Goal: Information Seeking & Learning: Learn about a topic

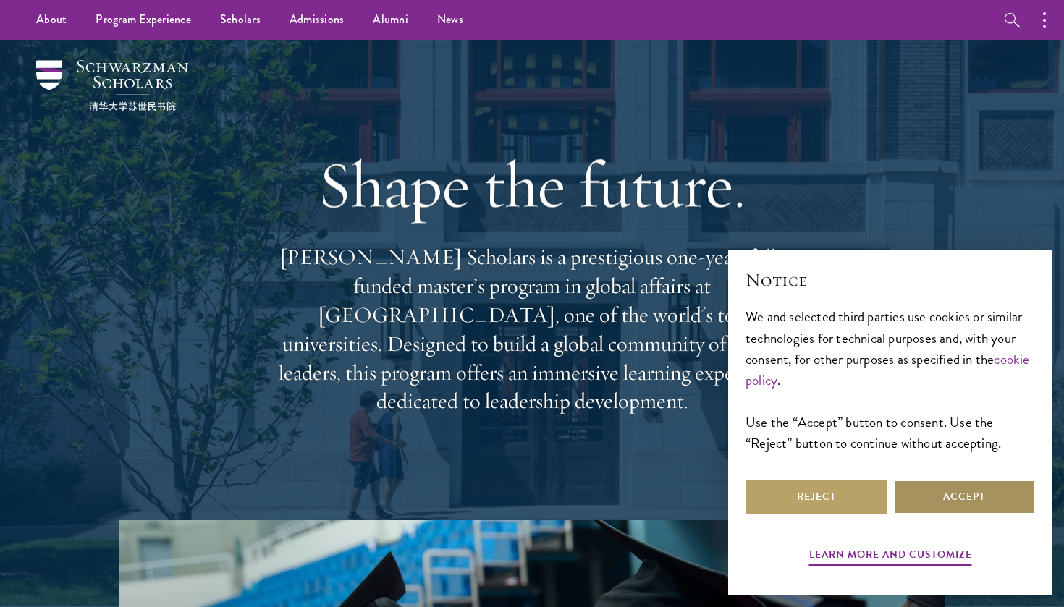
click at [918, 489] on button "Accept" at bounding box center [964, 497] width 142 height 35
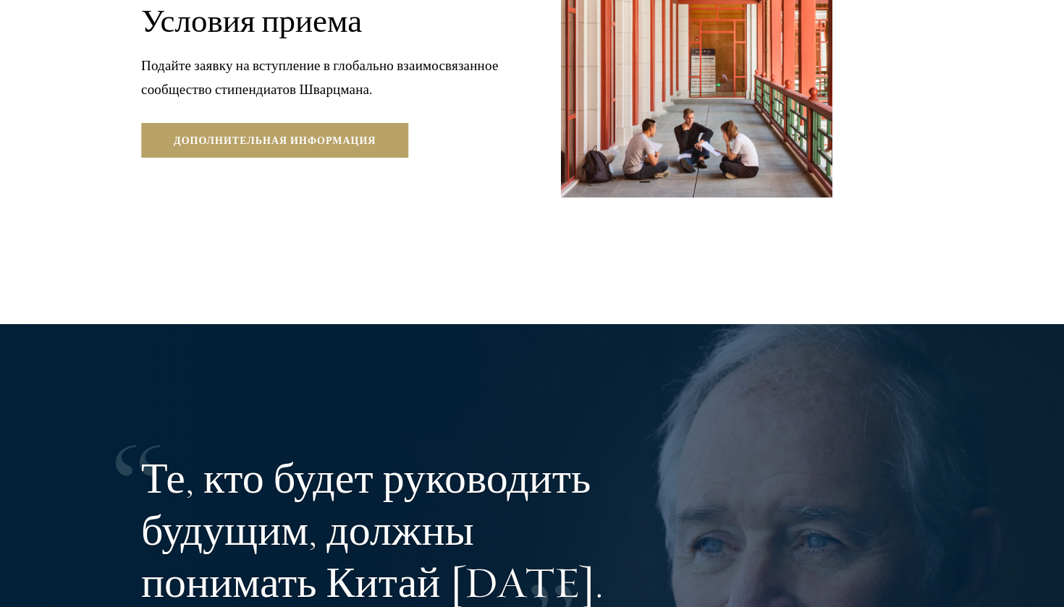
scroll to position [2628, 0]
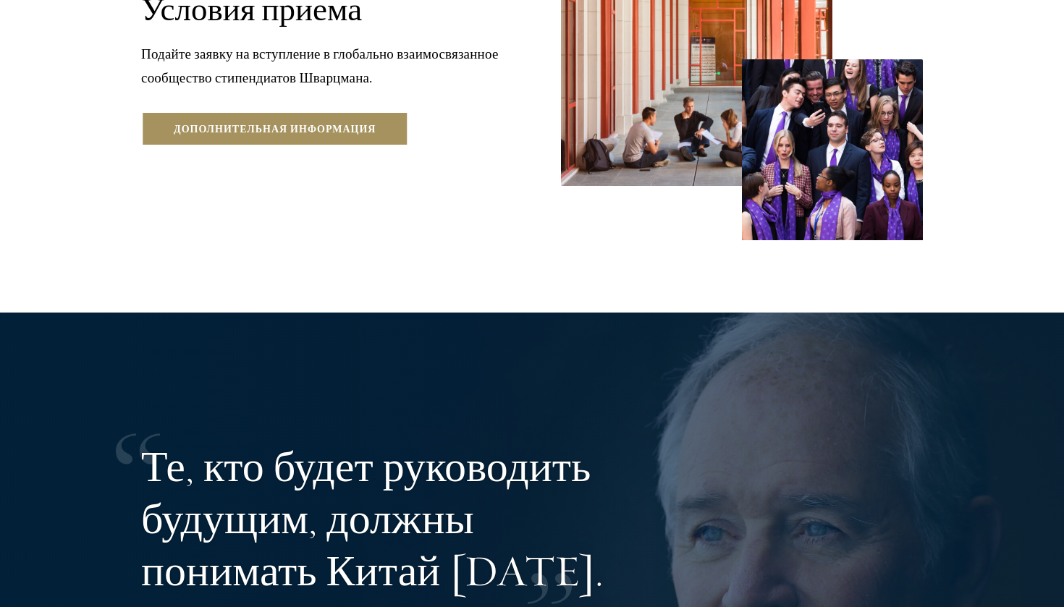
click at [243, 146] on link "дополнительная информация" at bounding box center [274, 128] width 267 height 35
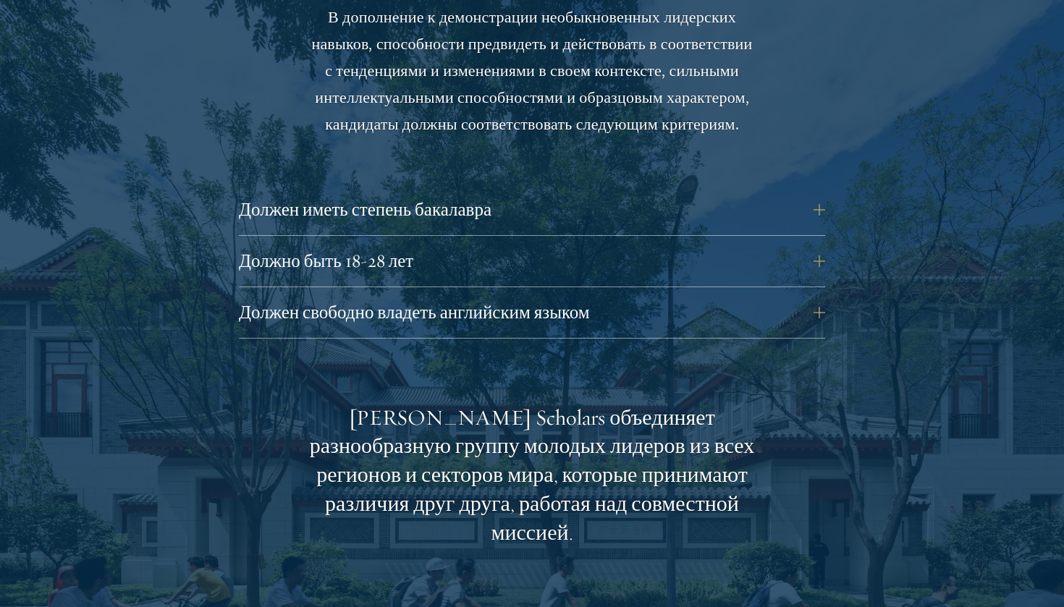
scroll to position [2014, 0]
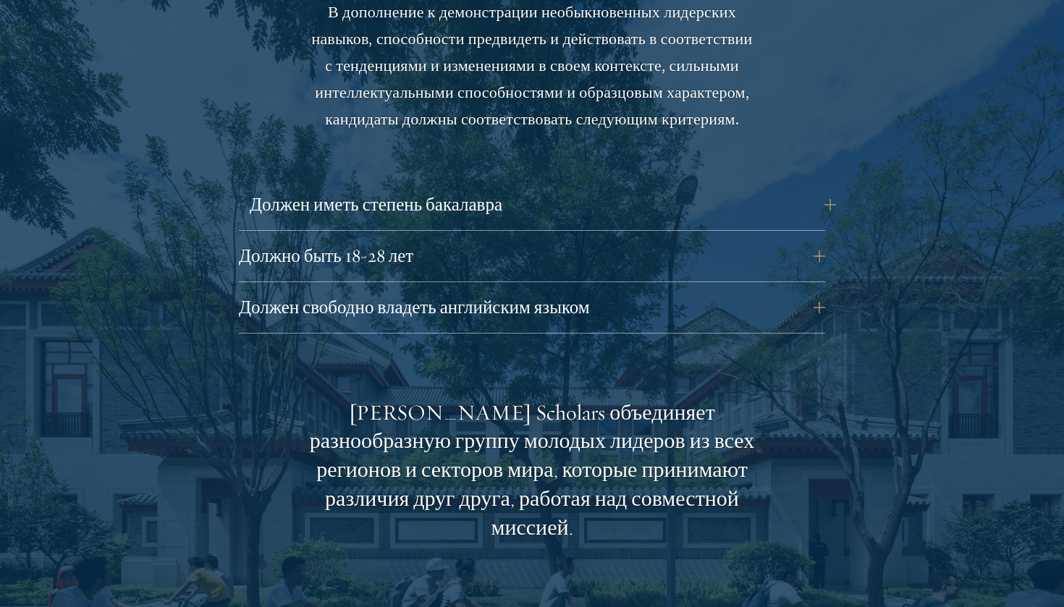
click at [813, 222] on button "Должен иметь степень бакалавра" at bounding box center [543, 204] width 586 height 35
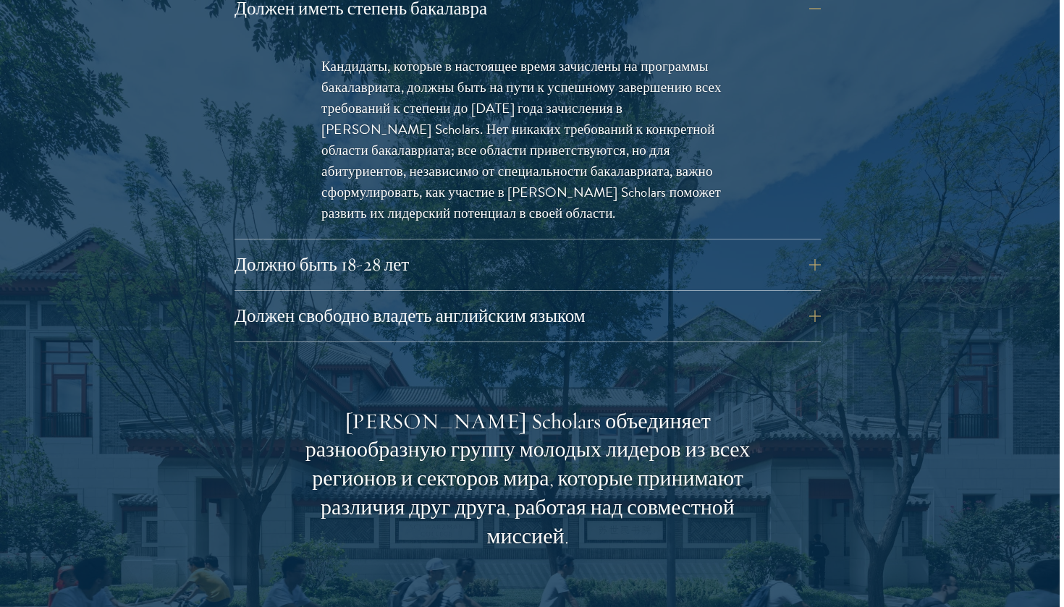
scroll to position [2213, 5]
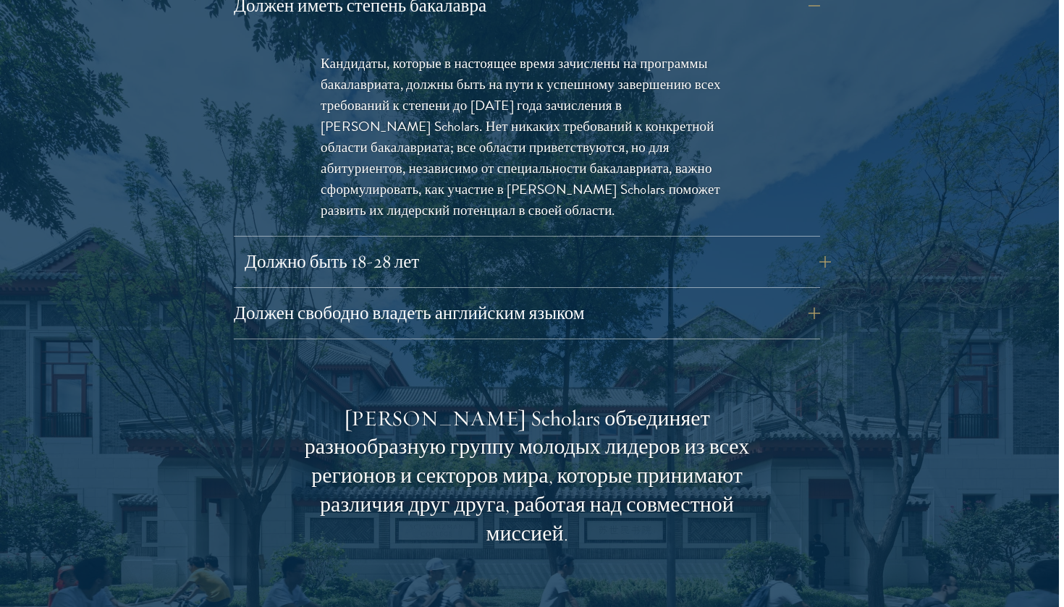
click at [819, 279] on button "Должно быть 18-28 лет" at bounding box center [538, 262] width 586 height 35
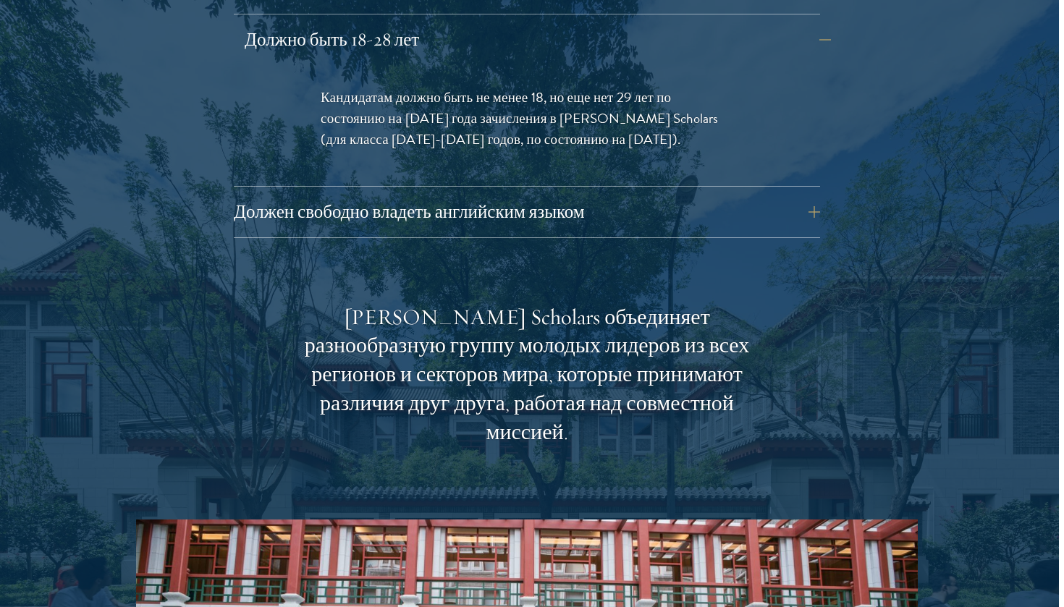
scroll to position [2236, 5]
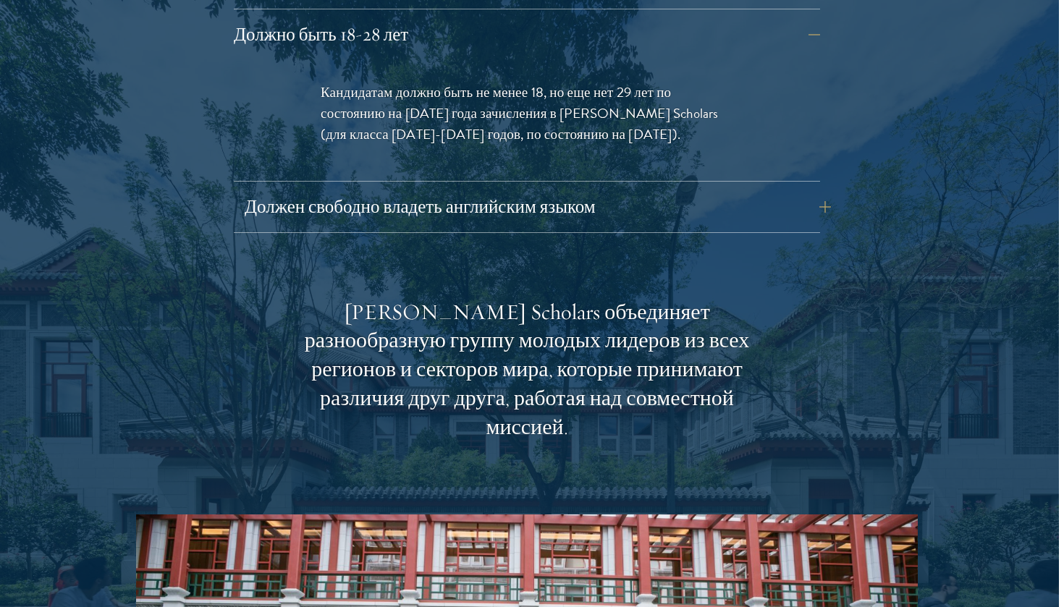
click at [803, 224] on button "Должен свободно владеть английским языком" at bounding box center [538, 207] width 586 height 35
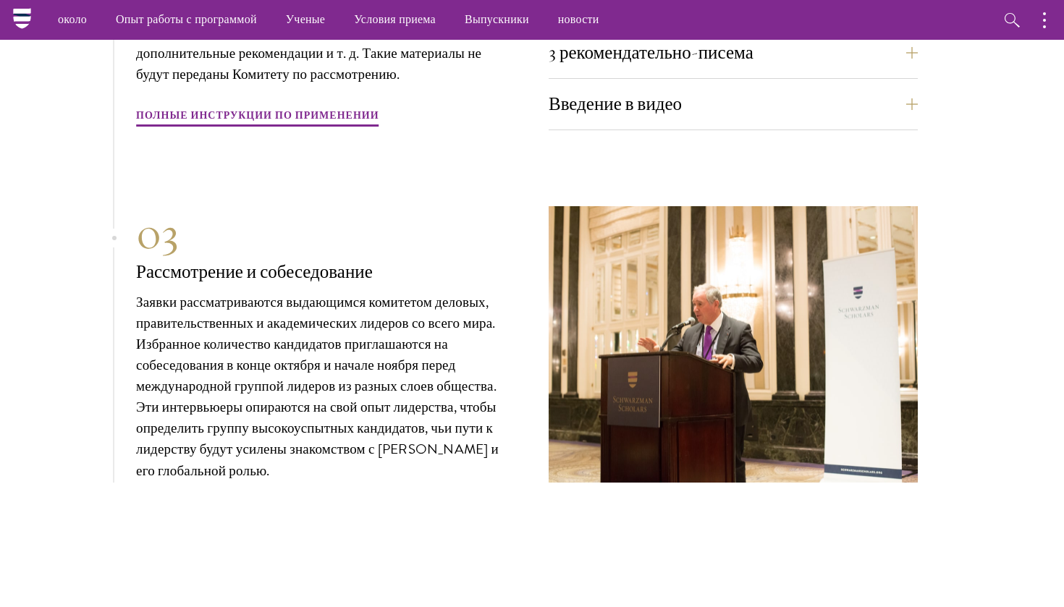
scroll to position [5354, 5]
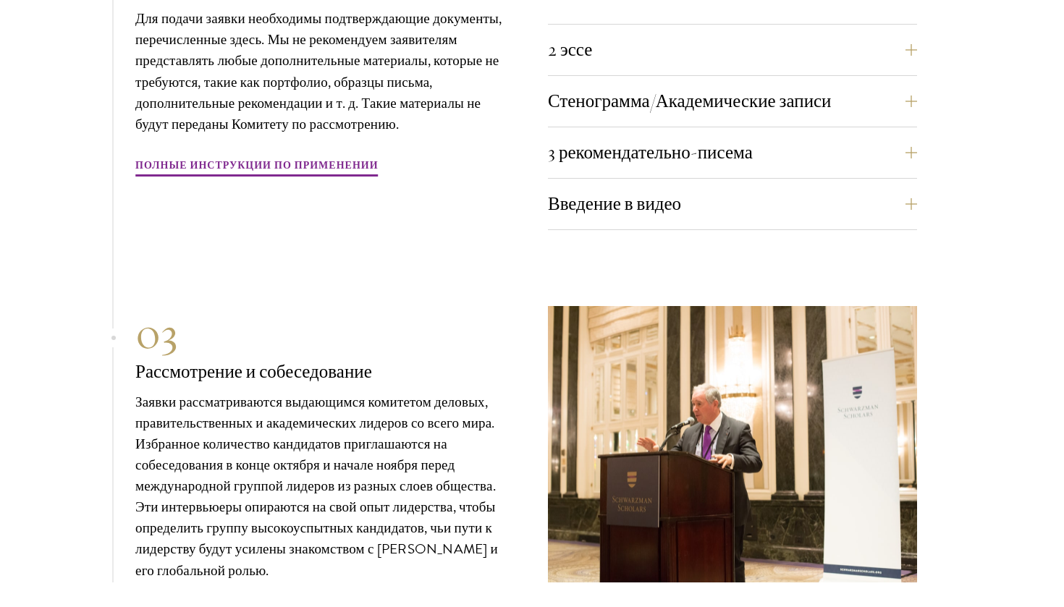
scroll to position [5001, 6]
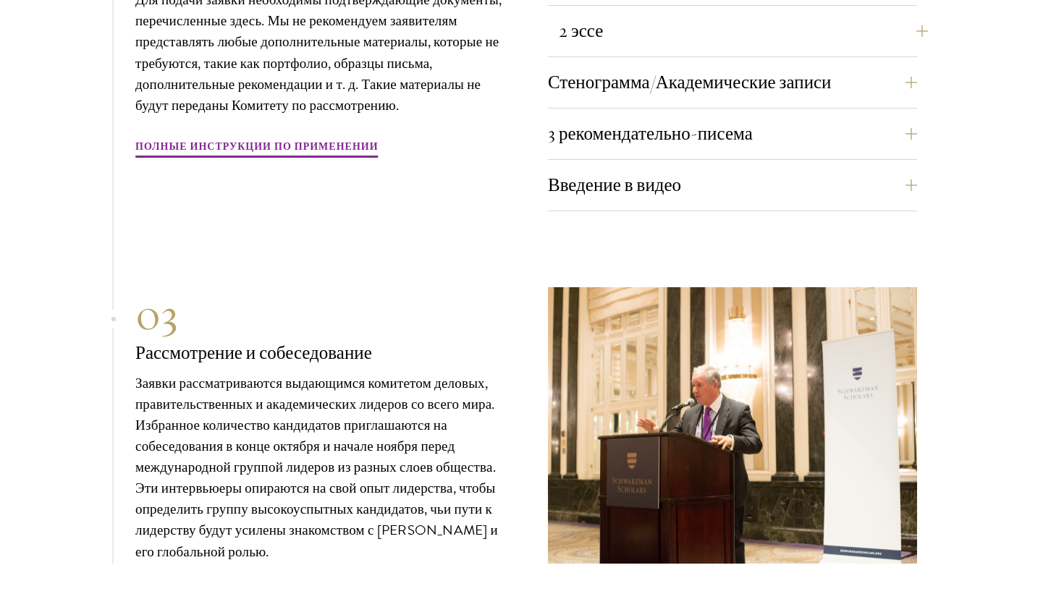
click at [699, 48] on button "2 эссе" at bounding box center [743, 31] width 369 height 35
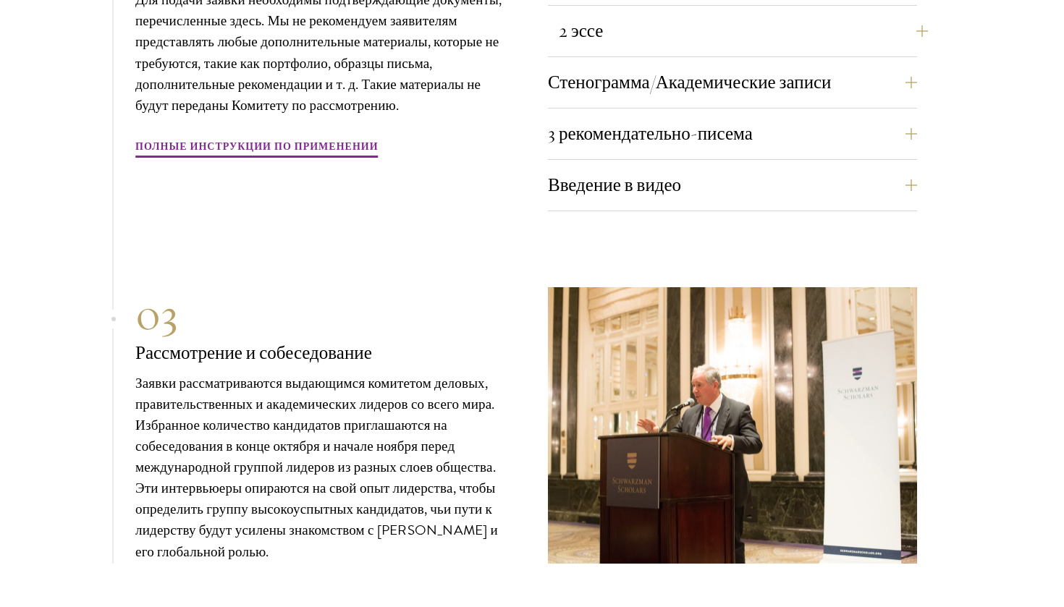
click at [886, 48] on button "2 эссе" at bounding box center [743, 31] width 369 height 35
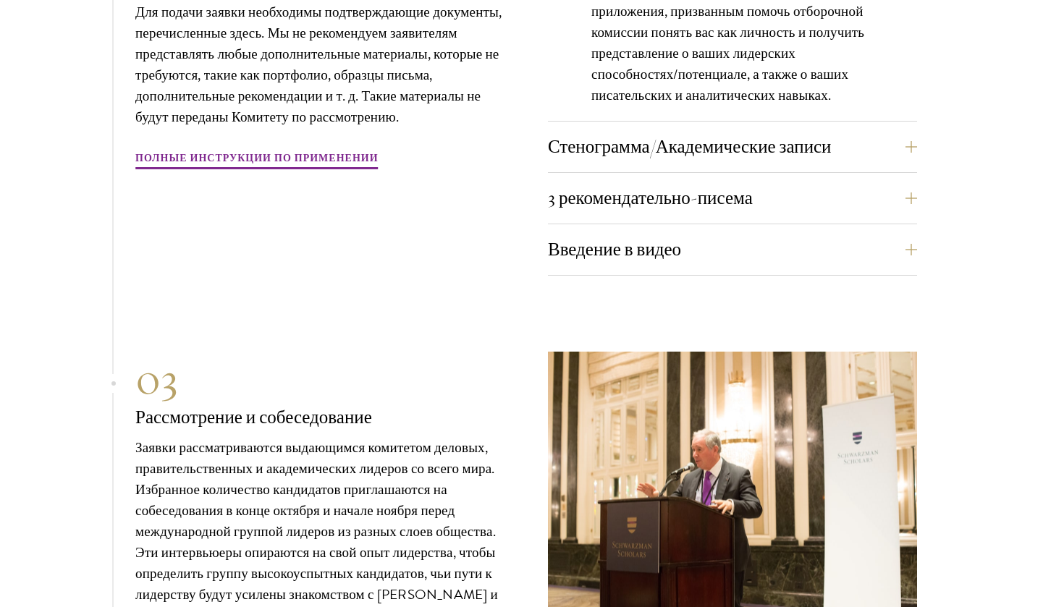
scroll to position [5050, 6]
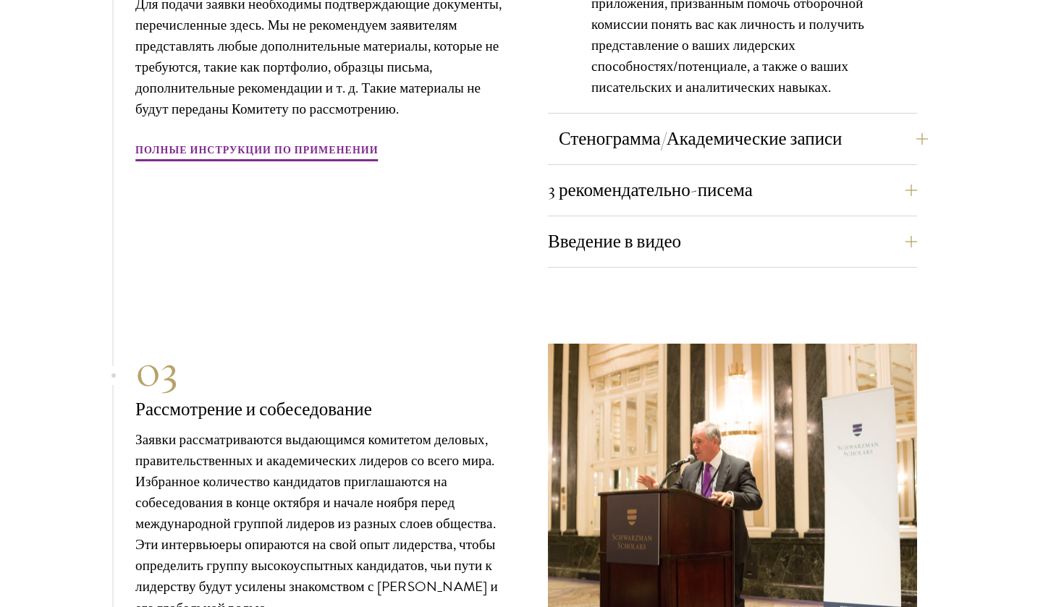
click at [888, 156] on button "Стенограмма/Академические записи" at bounding box center [743, 139] width 369 height 35
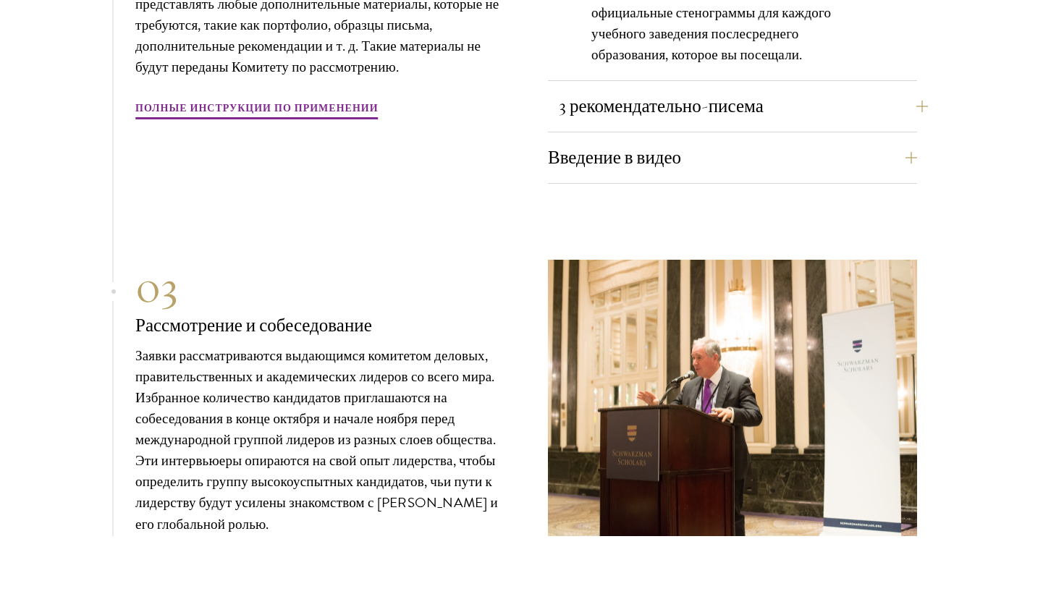
click at [915, 124] on button "3 рекомендательно-писема" at bounding box center [743, 106] width 369 height 35
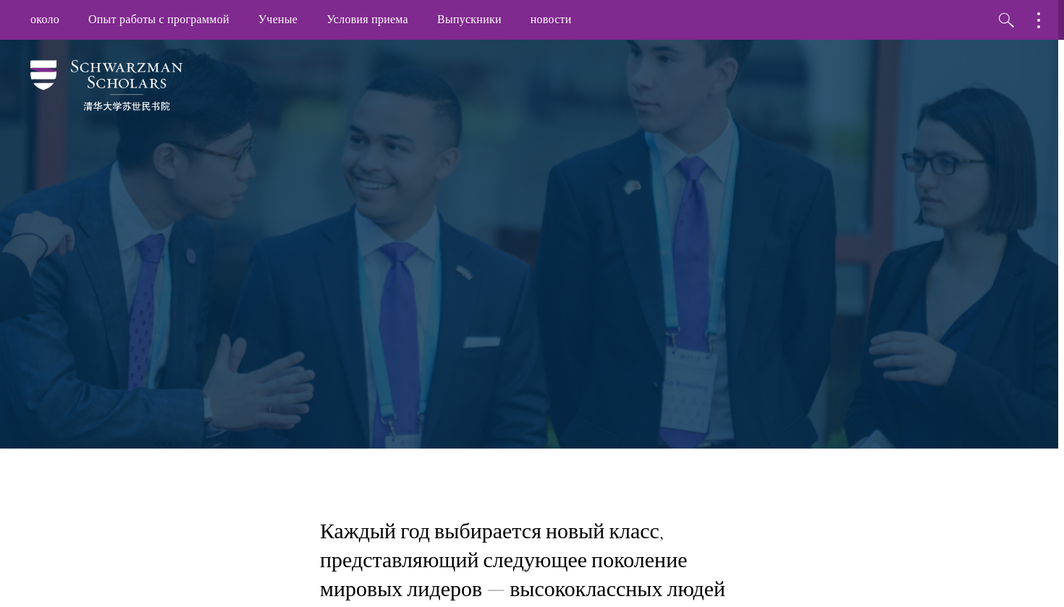
scroll to position [0, 6]
click at [496, 27] on link "Выпускники" at bounding box center [469, 20] width 93 height 40
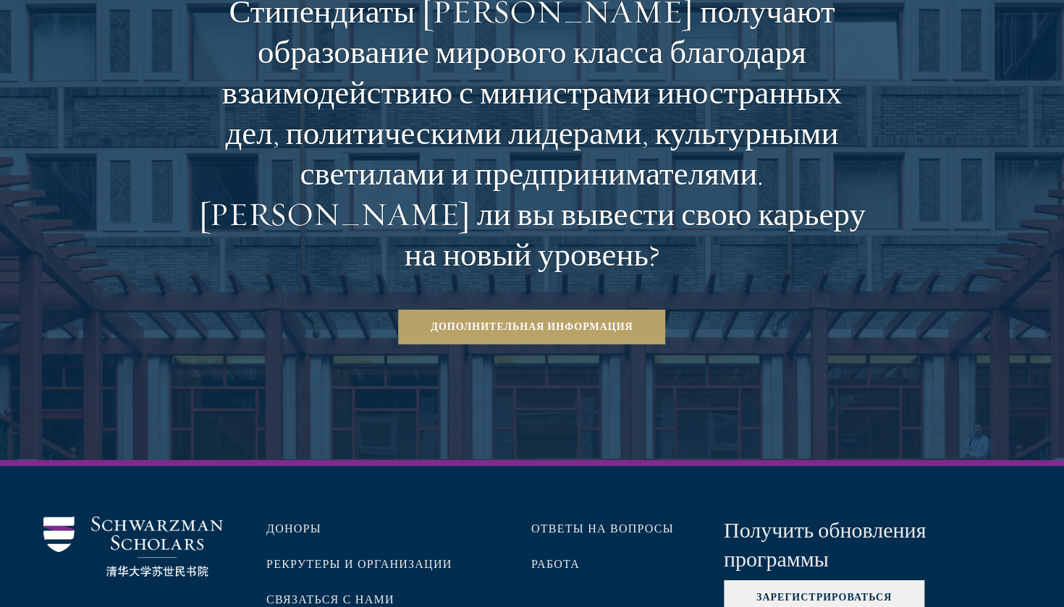
scroll to position [6770, 0]
